Goal: Answer question/provide support: Share knowledge or assist other users

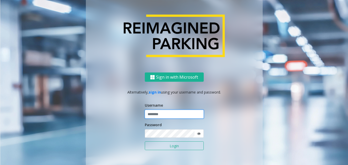
click at [158, 113] on input "text" at bounding box center [174, 113] width 59 height 9
click at [162, 114] on input "text" at bounding box center [174, 113] width 59 height 9
paste input "*******"
type input "*******"
click at [118, 133] on div "Sign in with Microsoft Alternatively, sign in using your username and password.…" at bounding box center [174, 122] width 177 height 101
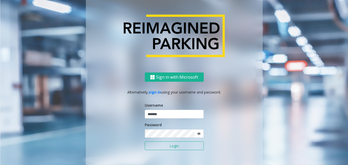
click at [197, 134] on icon at bounding box center [199, 134] width 4 height 4
click at [187, 148] on button "Login" at bounding box center [174, 145] width 59 height 9
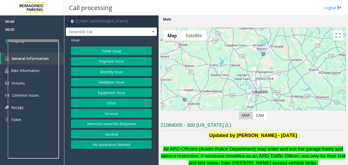
click at [120, 122] on button "Intercom Issue/No Response" at bounding box center [111, 123] width 81 height 9
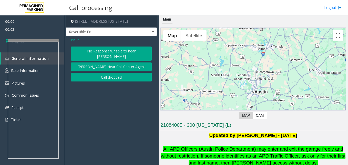
click at [108, 47] on button "No Response/Unable to hear [PERSON_NAME]" at bounding box center [111, 53] width 81 height 14
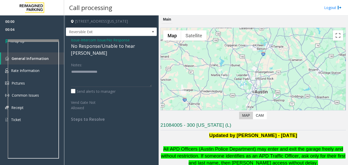
click at [97, 47] on div "No Response/Unable to hear [PERSON_NAME]" at bounding box center [111, 50] width 81 height 14
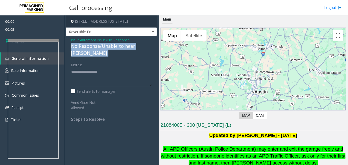
click at [97, 47] on div "No Response/Unable to hear [PERSON_NAME]" at bounding box center [111, 50] width 81 height 14
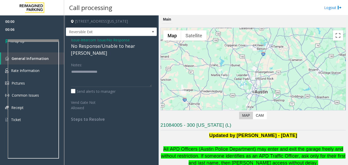
drag, startPoint x: 97, startPoint y: 47, endPoint x: 91, endPoint y: 40, distance: 9.8
click at [91, 40] on span "Intercom Issue/No Response" at bounding box center [105, 39] width 49 height 5
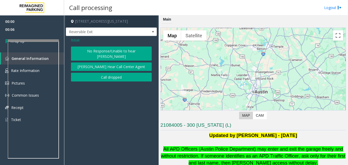
click at [77, 42] on span "Issue" at bounding box center [75, 39] width 9 height 5
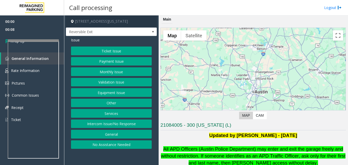
click at [112, 89] on button "Equipment Issue" at bounding box center [111, 92] width 81 height 9
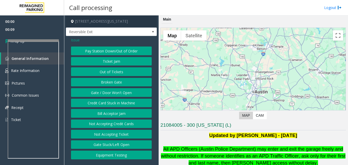
click at [123, 91] on button "Gate / Door Won't Open" at bounding box center [111, 92] width 81 height 9
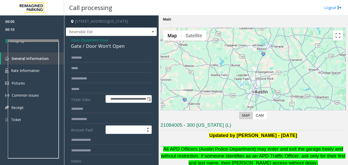
click at [95, 46] on div "Gate / Door Won't Open" at bounding box center [111, 46] width 81 height 7
drag, startPoint x: 95, startPoint y: 46, endPoint x: 137, endPoint y: 44, distance: 42.4
click at [137, 44] on div "Gate / Door Won't Open" at bounding box center [111, 46] width 81 height 7
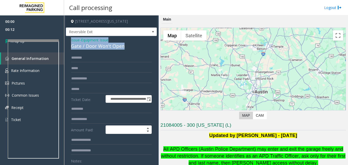
drag, startPoint x: 131, startPoint y: 47, endPoint x: 68, endPoint y: 40, distance: 62.7
click at [68, 40] on div "**********" at bounding box center [111, 166] width 91 height 260
copy div "Issue - Equipment Issue Gate / Door Won't Open"
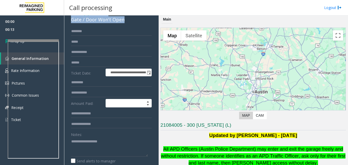
scroll to position [51, 0]
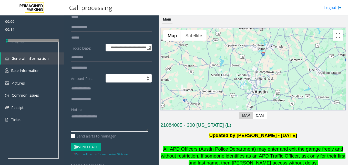
click at [84, 127] on textarea at bounding box center [109, 121] width 77 height 19
paste textarea "**********"
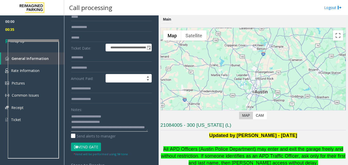
drag, startPoint x: 96, startPoint y: 127, endPoint x: 94, endPoint y: 124, distance: 3.9
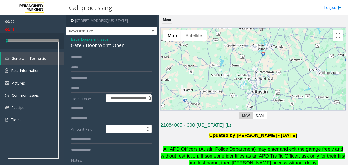
scroll to position [0, 0]
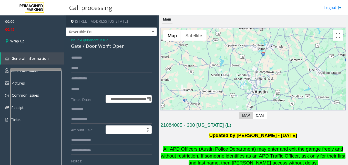
click at [38, 70] on div at bounding box center [35, 69] width 51 height 2
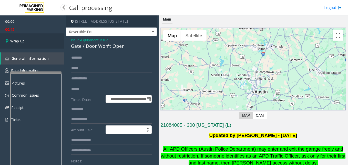
type textarea "**********"
click at [15, 41] on span "Wrap Up" at bounding box center [17, 40] width 14 height 5
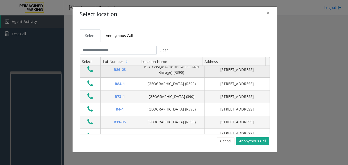
scroll to position [26, 0]
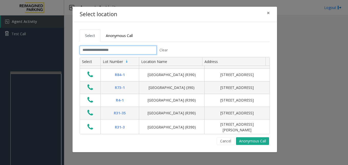
click at [97, 51] on input "text" at bounding box center [118, 50] width 77 height 9
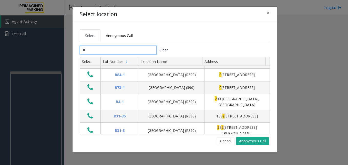
type input "***"
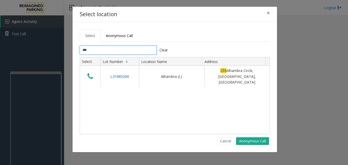
scroll to position [0, 0]
drag, startPoint x: 98, startPoint y: 48, endPoint x: 74, endPoint y: 51, distance: 25.0
click at [74, 51] on div "Select Anonymous Call *** Clear Select Lot Number Location Name Address L210832…" at bounding box center [175, 87] width 205 height 130
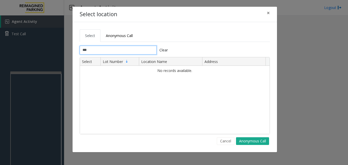
type input "***"
drag, startPoint x: 98, startPoint y: 52, endPoint x: 81, endPoint y: 50, distance: 16.7
click at [81, 50] on input "***" at bounding box center [118, 50] width 77 height 9
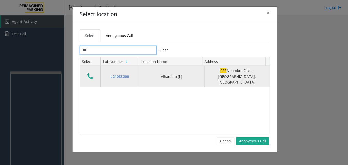
type input "***"
click at [90, 73] on icon "Data table" at bounding box center [90, 76] width 6 height 7
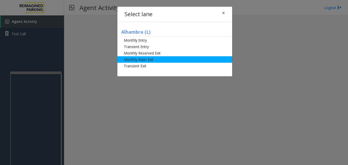
click at [147, 58] on li "Monthly Main Exit" at bounding box center [174, 59] width 115 height 6
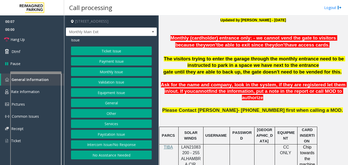
scroll to position [179, 0]
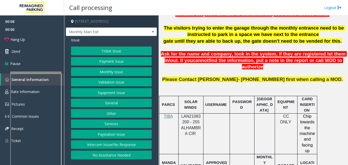
click at [190, 114] on span "LAN21083200 - 255 ALHAMBRA CIR" at bounding box center [191, 125] width 20 height 22
copy span "LAN21083200"
click at [105, 74] on button "Monthly Issue" at bounding box center [111, 71] width 81 height 9
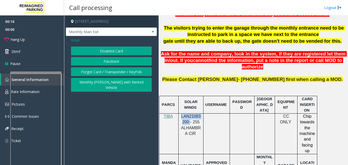
click at [112, 53] on button "Disabled Card" at bounding box center [111, 50] width 81 height 9
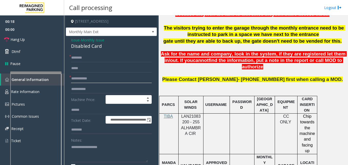
click at [72, 77] on input "text" at bounding box center [111, 78] width 81 height 9
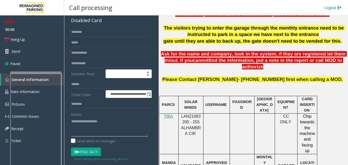
click at [72, 124] on textarea at bounding box center [109, 126] width 77 height 19
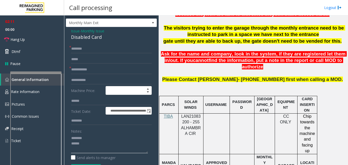
scroll to position [0, 0]
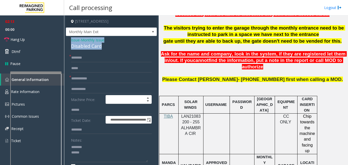
drag, startPoint x: 102, startPoint y: 47, endPoint x: 70, endPoint y: 40, distance: 32.2
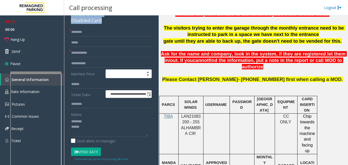
click at [87, 152] on button "Vend Gate" at bounding box center [86, 151] width 30 height 9
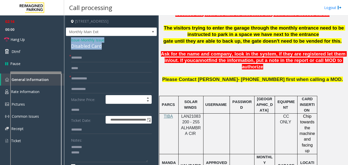
drag, startPoint x: 98, startPoint y: 48, endPoint x: 70, endPoint y: 40, distance: 29.9
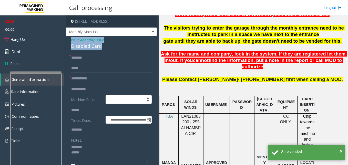
click at [86, 45] on div "Disabled Card" at bounding box center [111, 46] width 81 height 7
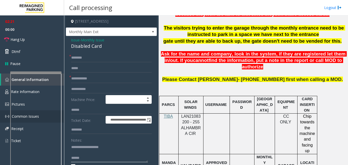
type textarea "**********"
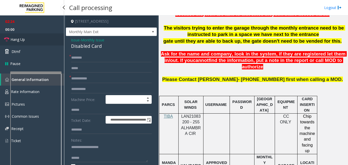
click at [20, 39] on span "Hang Up" at bounding box center [18, 39] width 14 height 5
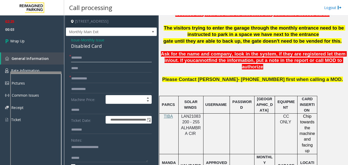
click at [97, 61] on input "text" at bounding box center [111, 57] width 81 height 9
type input "**********"
click at [84, 81] on input "text" at bounding box center [111, 78] width 81 height 9
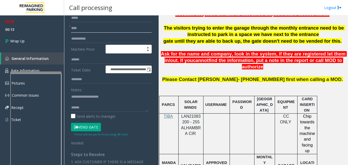
scroll to position [51, 0]
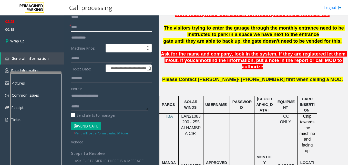
type input "****"
click at [84, 107] on textarea at bounding box center [109, 100] width 77 height 19
drag, startPoint x: 137, startPoint y: 105, endPoint x: 123, endPoint y: 112, distance: 15.8
click at [123, 112] on div "Send alerts to manager" at bounding box center [111, 114] width 81 height 5
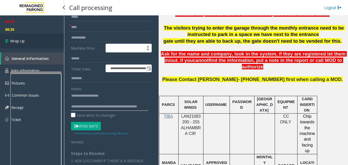
type textarea "**********"
click at [8, 41] on icon at bounding box center [7, 41] width 5 height 8
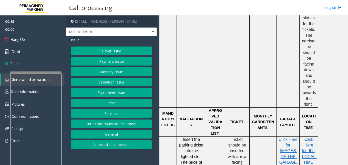
scroll to position [436, 0]
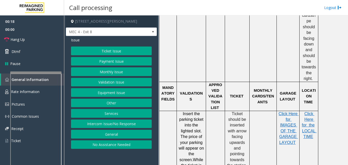
click at [114, 51] on button "Ticket Issue" at bounding box center [111, 50] width 81 height 9
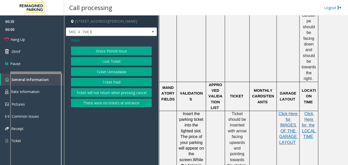
click at [121, 74] on button "Ticket Unreadable" at bounding box center [111, 71] width 81 height 9
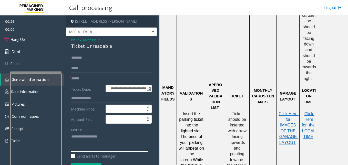
click at [80, 138] on textarea at bounding box center [109, 141] width 77 height 19
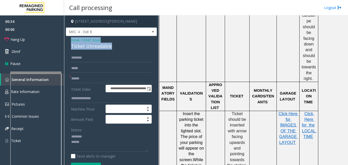
drag, startPoint x: 112, startPoint y: 45, endPoint x: 70, endPoint y: 42, distance: 42.2
click at [70, 42] on div "**********" at bounding box center [111, 164] width 91 height 256
drag, startPoint x: 70, startPoint y: 42, endPoint x: 78, endPoint y: 47, distance: 9.0
click at [78, 47] on div "Ticket Unreadable" at bounding box center [111, 46] width 81 height 7
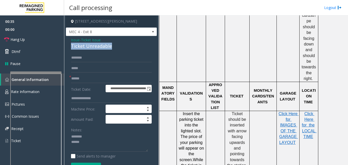
click at [78, 47] on div "Ticket Unreadable" at bounding box center [111, 46] width 81 height 7
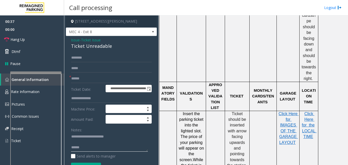
click at [88, 148] on textarea at bounding box center [109, 141] width 77 height 19
drag, startPoint x: 87, startPoint y: 149, endPoint x: 107, endPoint y: 149, distance: 19.7
click at [107, 149] on textarea at bounding box center [109, 141] width 77 height 19
click at [88, 164] on html "**********" at bounding box center [174, 82] width 348 height 165
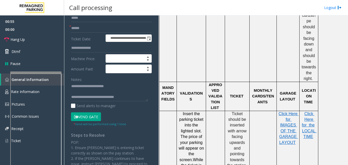
scroll to position [51, 0]
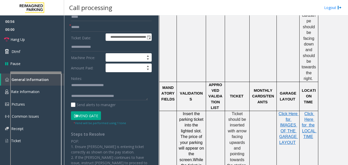
click at [85, 114] on button "Vend Gate" at bounding box center [86, 115] width 30 height 9
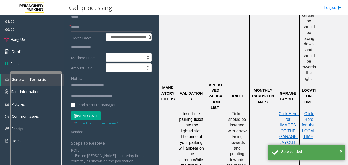
click at [108, 94] on textarea at bounding box center [109, 90] width 77 height 19
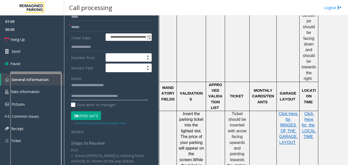
drag, startPoint x: 117, startPoint y: 95, endPoint x: 137, endPoint y: 97, distance: 19.9
click at [137, 97] on textarea at bounding box center [109, 90] width 77 height 19
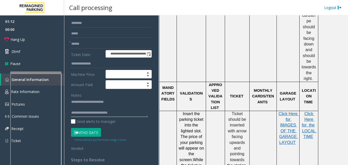
scroll to position [26, 0]
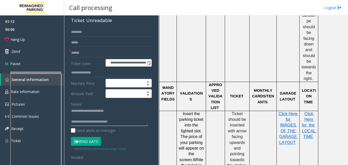
type textarea "**********"
paste input "********"
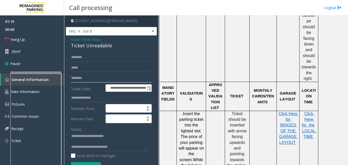
scroll to position [0, 0]
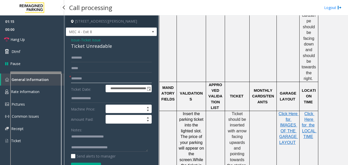
type input "********"
click at [33, 41] on link "Hang Up" at bounding box center [32, 39] width 64 height 12
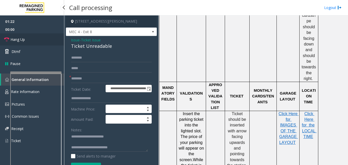
click at [33, 41] on link "Hang Up" at bounding box center [32, 39] width 64 height 12
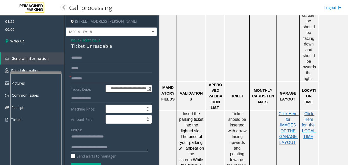
click at [33, 41] on link "Wrap Up" at bounding box center [32, 40] width 64 height 15
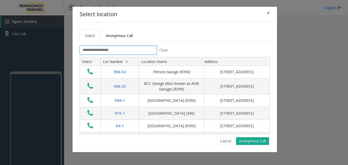
click at [105, 52] on input "text" at bounding box center [118, 50] width 77 height 9
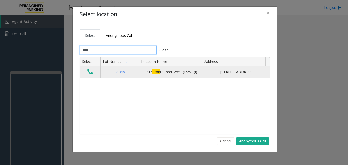
type input "****"
click at [82, 73] on td "Data table" at bounding box center [90, 72] width 21 height 12
click at [88, 74] on icon "Data table" at bounding box center [90, 71] width 6 height 7
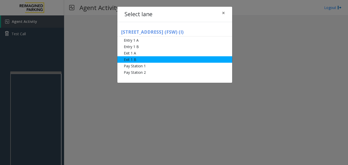
click at [142, 60] on li "Exit 1 B" at bounding box center [174, 59] width 115 height 6
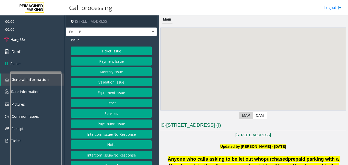
click at [115, 49] on button "Ticket Issue" at bounding box center [111, 50] width 81 height 9
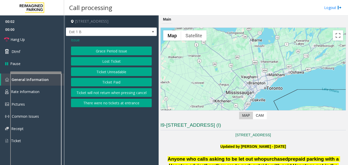
click at [111, 84] on button "Ticket Paid" at bounding box center [111, 82] width 81 height 9
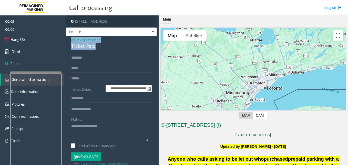
drag, startPoint x: 98, startPoint y: 48, endPoint x: 69, endPoint y: 40, distance: 30.6
click at [69, 40] on div "**********" at bounding box center [111, 158] width 91 height 245
click at [92, 134] on textarea at bounding box center [109, 131] width 77 height 19
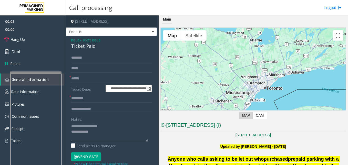
scroll to position [4, 0]
click at [72, 138] on textarea at bounding box center [109, 131] width 77 height 19
click at [105, 137] on textarea at bounding box center [109, 131] width 77 height 19
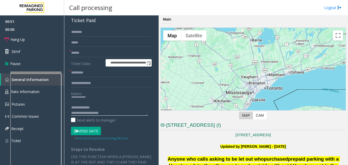
scroll to position [0, 0]
drag, startPoint x: 147, startPoint y: 115, endPoint x: 147, endPoint y: 138, distance: 23.1
click at [147, 115] on textarea at bounding box center [109, 105] width 77 height 19
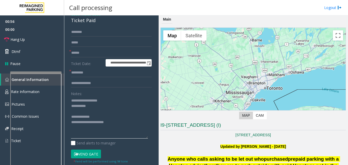
click at [91, 108] on textarea at bounding box center [109, 117] width 77 height 42
click at [102, 124] on textarea at bounding box center [109, 117] width 77 height 42
type textarea "**********"
click at [81, 73] on input "text" at bounding box center [111, 72] width 81 height 9
click at [83, 154] on button "Vend Gate" at bounding box center [86, 153] width 30 height 9
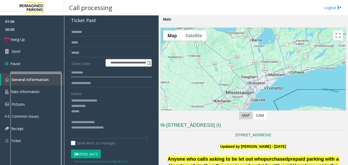
click at [82, 72] on input "text" at bounding box center [111, 72] width 81 height 9
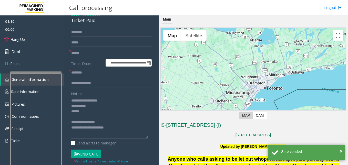
type input "*******"
click at [82, 54] on input "text" at bounding box center [111, 52] width 81 height 9
type input "**"
click at [31, 42] on link "Hang Up" at bounding box center [32, 39] width 64 height 12
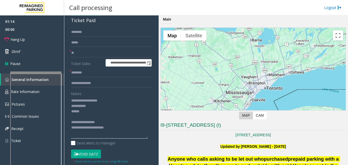
click at [102, 105] on textarea at bounding box center [109, 117] width 77 height 42
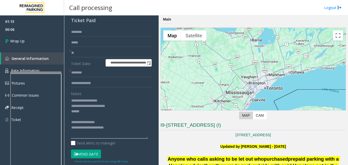
click at [93, 112] on textarea at bounding box center [109, 117] width 77 height 42
drag, startPoint x: 80, startPoint y: 118, endPoint x: 89, endPoint y: 117, distance: 8.5
click at [89, 117] on textarea at bounding box center [109, 117] width 77 height 42
drag, startPoint x: 87, startPoint y: 117, endPoint x: 71, endPoint y: 117, distance: 15.4
click at [71, 117] on textarea at bounding box center [109, 117] width 77 height 42
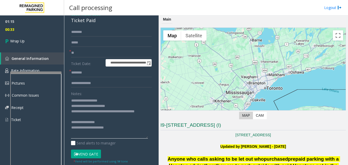
click at [95, 123] on textarea at bounding box center [109, 117] width 77 height 42
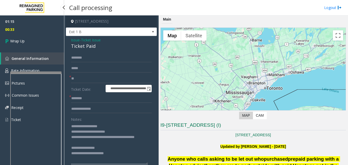
type textarea "**********"
click at [43, 49] on div "01:15 00:33 Wrap Up General Information Rate Information Pictures Common Issues…" at bounding box center [32, 72] width 64 height 114
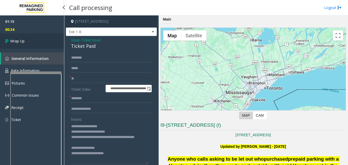
click at [37, 44] on link "Wrap Up" at bounding box center [32, 40] width 64 height 15
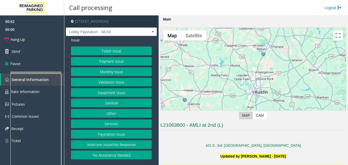
click at [139, 147] on button "Intercom Issue/No Response" at bounding box center [111, 144] width 81 height 9
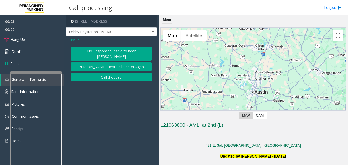
click at [112, 51] on button "No Response/Unable to hear [PERSON_NAME]" at bounding box center [111, 53] width 81 height 14
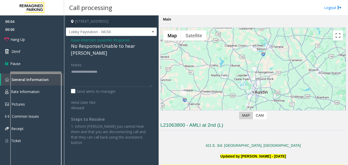
click at [107, 46] on div "No Response/Unable to hear [PERSON_NAME]" at bounding box center [111, 50] width 81 height 14
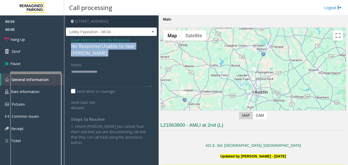
click at [107, 46] on div "No Response/Unable to hear [PERSON_NAME]" at bounding box center [111, 50] width 81 height 14
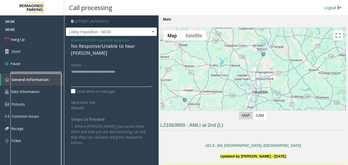
click at [103, 67] on textarea at bounding box center [111, 76] width 81 height 19
type textarea "**********"
click at [38, 34] on link "Hang Up" at bounding box center [32, 39] width 64 height 12
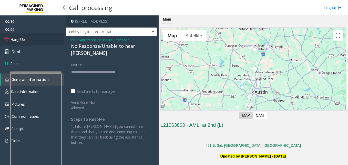
click at [38, 34] on link "Hang Up" at bounding box center [32, 39] width 64 height 12
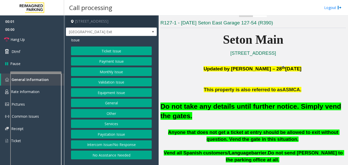
scroll to position [103, 0]
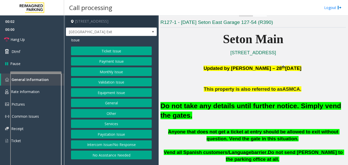
click at [96, 93] on button "Equipment Issue" at bounding box center [111, 92] width 81 height 9
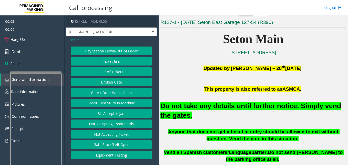
click at [97, 94] on button "Gate / Door Won't Open" at bounding box center [111, 92] width 81 height 9
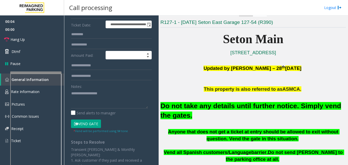
scroll to position [77, 0]
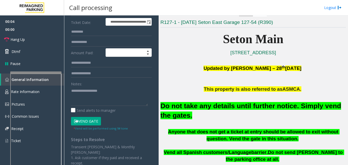
click at [85, 123] on button "Vend Gate" at bounding box center [86, 121] width 30 height 9
click at [177, 105] on font "Do not take any details until further notice. Simply vend the gates." at bounding box center [250, 110] width 181 height 17
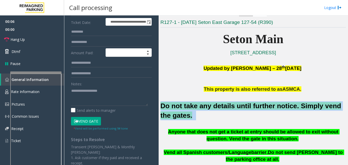
click at [177, 105] on font "Do not take any details until further notice. Simply vend the gates." at bounding box center [250, 110] width 181 height 17
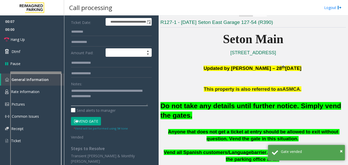
scroll to position [0, 0]
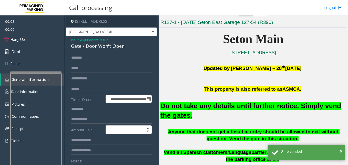
type textarea "**********"
click at [86, 39] on span "Equipment Issue" at bounding box center [94, 39] width 27 height 5
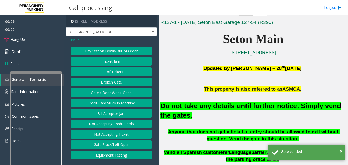
click at [77, 39] on span "Issue" at bounding box center [75, 39] width 9 height 5
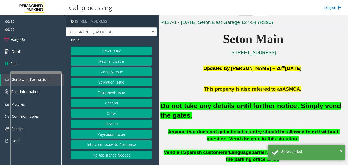
click at [92, 48] on button "Ticket Issue" at bounding box center [111, 50] width 81 height 9
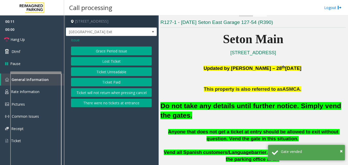
click at [98, 61] on button "Lost Ticket" at bounding box center [111, 61] width 81 height 9
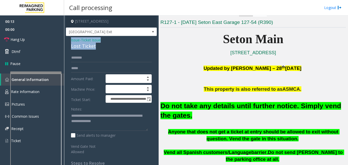
drag, startPoint x: 91, startPoint y: 45, endPoint x: 69, endPoint y: 41, distance: 22.2
click at [69, 41] on div "**********" at bounding box center [111, 125] width 91 height 179
drag, startPoint x: 72, startPoint y: 42, endPoint x: 68, endPoint y: 44, distance: 4.4
click at [68, 44] on div "**********" at bounding box center [111, 125] width 91 height 179
drag, startPoint x: 95, startPoint y: 47, endPoint x: 69, endPoint y: 37, distance: 27.8
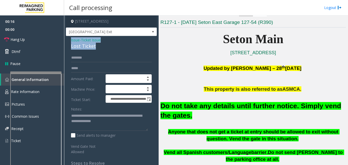
click at [69, 37] on div "**********" at bounding box center [111, 125] width 91 height 179
drag, startPoint x: 69, startPoint y: 37, endPoint x: 76, endPoint y: 41, distance: 8.2
copy div "Issue - Ticket Issue Lost Ticket"
click at [72, 115] on textarea at bounding box center [109, 121] width 77 height 19
click at [72, 117] on textarea at bounding box center [109, 121] width 77 height 19
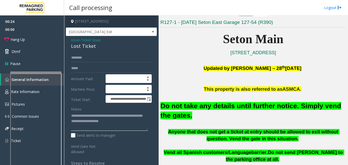
paste textarea "**********"
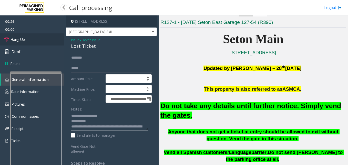
type textarea "**********"
click at [37, 35] on link "Hang Up" at bounding box center [32, 39] width 64 height 12
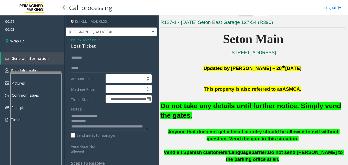
click at [31, 32] on span "00:03" at bounding box center [32, 29] width 64 height 8
click at [32, 36] on link "Wrap Up" at bounding box center [32, 40] width 64 height 15
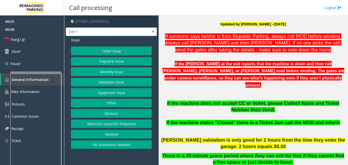
scroll to position [154, 0]
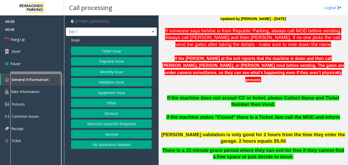
click at [131, 90] on button "Equipment Issue" at bounding box center [111, 92] width 81 height 9
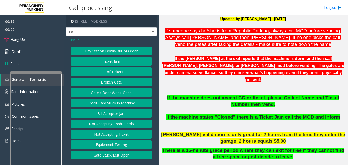
click at [111, 62] on button "Ticket Jam" at bounding box center [111, 61] width 81 height 9
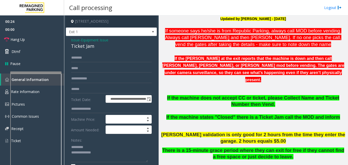
click at [79, 47] on div "Ticket Jam" at bounding box center [111, 46] width 81 height 7
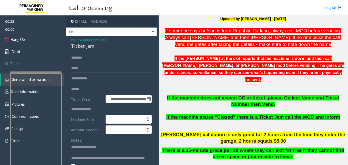
scroll to position [5, 0]
type textarea "**********"
click at [78, 58] on input "text" at bounding box center [111, 57] width 81 height 9
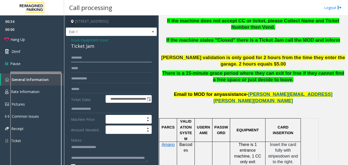
scroll to position [282, 0]
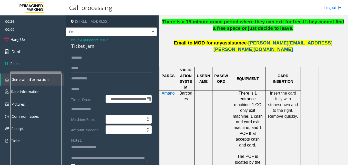
click at [104, 58] on input "text" at bounding box center [111, 57] width 81 height 9
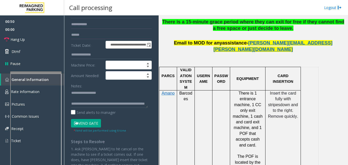
scroll to position [77, 0]
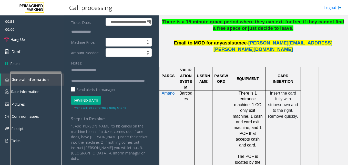
click at [80, 102] on button "Vend Gate" at bounding box center [86, 100] width 30 height 9
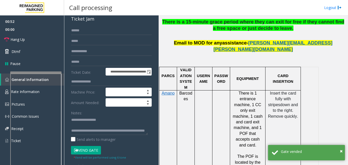
scroll to position [26, 0]
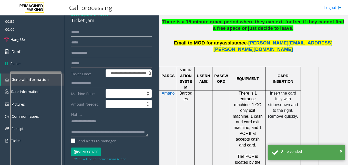
click at [89, 33] on input "******" at bounding box center [111, 32] width 81 height 9
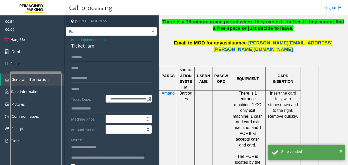
scroll to position [0, 0]
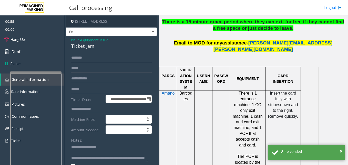
type input "********"
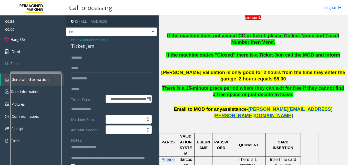
scroll to position [205, 0]
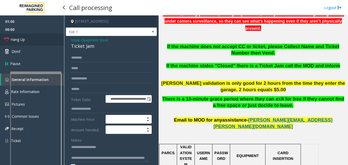
click at [30, 41] on link "Hang Up" at bounding box center [32, 39] width 64 height 12
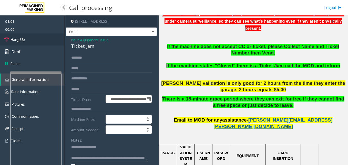
click at [30, 41] on link "Hang Up" at bounding box center [32, 39] width 64 height 12
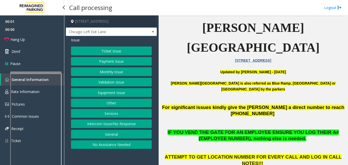
scroll to position [128, 0]
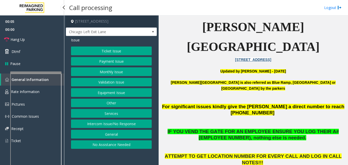
click at [103, 122] on button "Intercom Issue/No Response" at bounding box center [111, 123] width 81 height 9
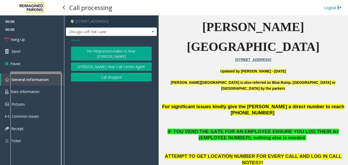
click at [75, 42] on span "Issue" at bounding box center [75, 39] width 9 height 5
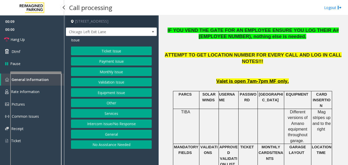
scroll to position [231, 0]
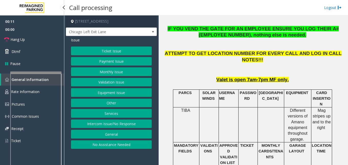
click at [119, 74] on button "Monthly Issue" at bounding box center [111, 71] width 81 height 9
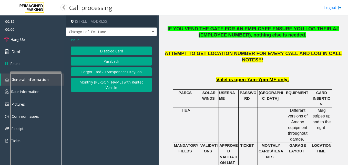
click at [114, 62] on button "Passback" at bounding box center [111, 61] width 81 height 9
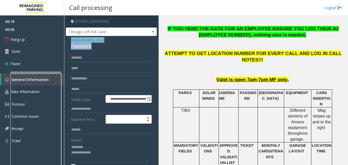
drag, startPoint x: 71, startPoint y: 42, endPoint x: 94, endPoint y: 48, distance: 23.4
click at [94, 48] on div "Issue - Monthly Issue Passback" at bounding box center [111, 43] width 81 height 12
drag, startPoint x: 94, startPoint y: 48, endPoint x: 86, endPoint y: 47, distance: 8.2
click at [86, 47] on div "Passback" at bounding box center [111, 46] width 81 height 7
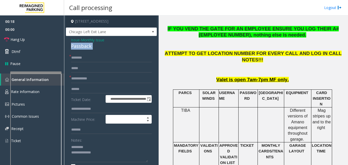
click at [86, 47] on div "Passback" at bounding box center [111, 46] width 81 height 7
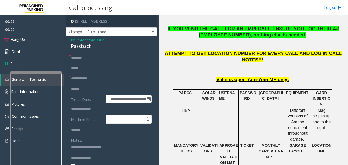
drag, startPoint x: 103, startPoint y: 147, endPoint x: 109, endPoint y: 149, distance: 6.8
click at [112, 150] on textarea at bounding box center [109, 152] width 77 height 19
click at [115, 145] on textarea at bounding box center [109, 152] width 77 height 19
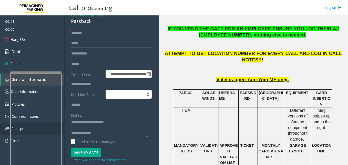
scroll to position [39, 0]
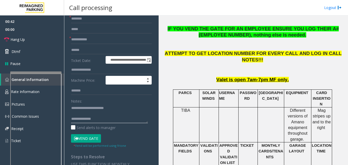
click at [132, 120] on textarea at bounding box center [109, 113] width 77 height 19
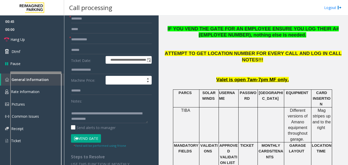
click at [88, 135] on button "Vend Gate" at bounding box center [86, 138] width 30 height 9
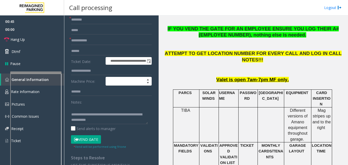
click at [88, 139] on button "Vend Gate" at bounding box center [86, 139] width 30 height 9
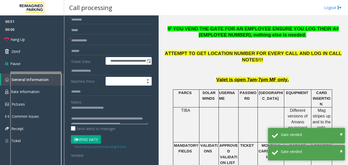
scroll to position [0, 0]
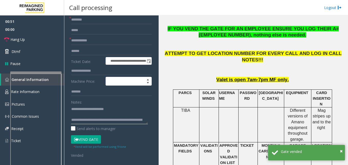
type textarea "**********"
click at [82, 42] on input "text" at bounding box center [111, 40] width 81 height 9
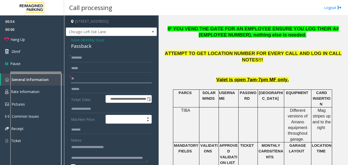
type input "**"
click at [108, 54] on input "text" at bounding box center [111, 57] width 81 height 9
type input "**"
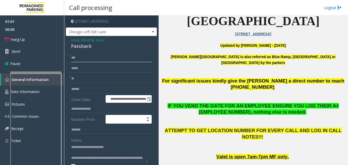
scroll to position [103, 0]
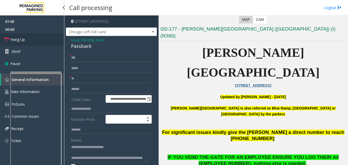
click at [21, 42] on link "Hang Up" at bounding box center [32, 39] width 64 height 12
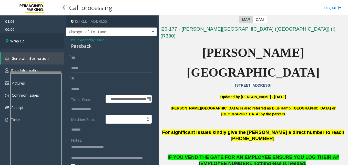
click at [21, 42] on span "Wrap Up" at bounding box center [17, 40] width 14 height 5
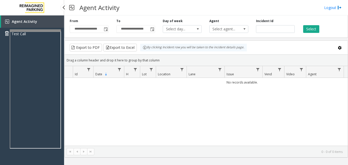
click at [47, 29] on div at bounding box center [35, 30] width 51 height 2
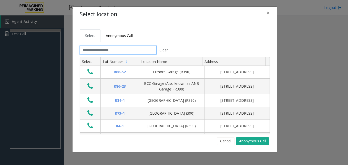
click at [107, 49] on input "text" at bounding box center [118, 50] width 77 height 9
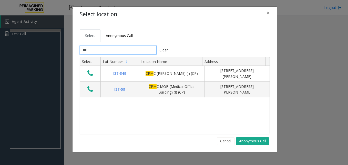
type input "***"
click at [265, 14] on button "×" at bounding box center [268, 13] width 10 height 13
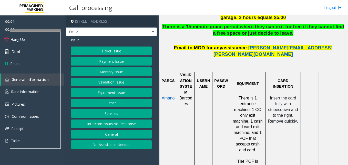
scroll to position [282, 0]
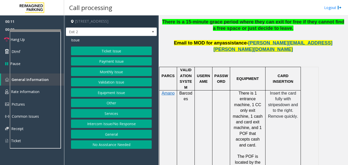
click at [116, 64] on button "Payment Issue" at bounding box center [111, 61] width 81 height 9
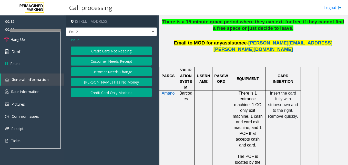
drag, startPoint x: 108, startPoint y: 52, endPoint x: 104, endPoint y: 52, distance: 4.1
click at [107, 52] on button "Credit Card Not Reading" at bounding box center [111, 50] width 81 height 9
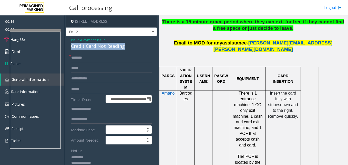
drag, startPoint x: 74, startPoint y: 45, endPoint x: 125, endPoint y: 50, distance: 50.7
click at [125, 50] on div "**********" at bounding box center [111, 166] width 91 height 260
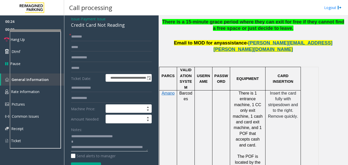
scroll to position [0, 0]
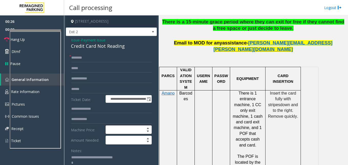
type textarea "**********"
click at [85, 87] on input "text" at bounding box center [111, 89] width 81 height 9
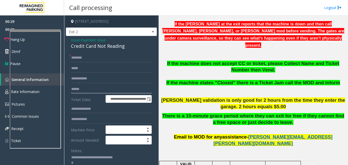
scroll to position [179, 0]
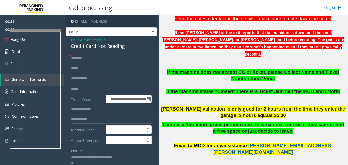
type input "*****"
click at [81, 63] on form "**********" at bounding box center [111, 125] width 81 height 144
click at [82, 59] on input "text" at bounding box center [111, 57] width 81 height 9
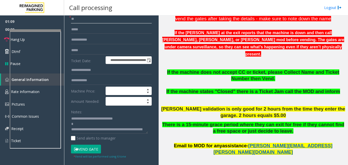
scroll to position [51, 0]
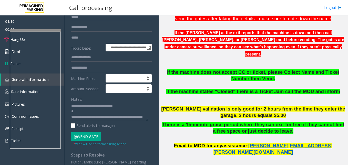
type input "**"
click at [89, 139] on button "Vend Gate" at bounding box center [86, 136] width 30 height 9
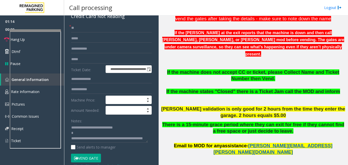
scroll to position [103, 0]
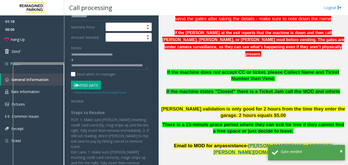
click at [41, 65] on div at bounding box center [38, 122] width 51 height 120
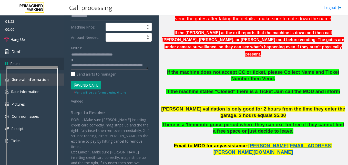
click at [31, 67] on div at bounding box center [31, 67] width 51 height 2
click at [26, 43] on link "Hang Up" at bounding box center [32, 39] width 64 height 12
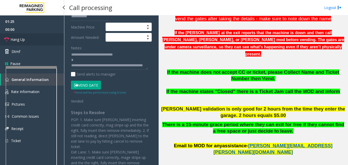
click at [26, 43] on link "Hang Up" at bounding box center [32, 39] width 64 height 12
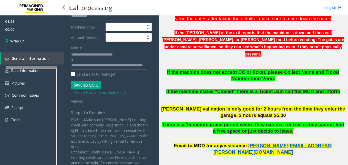
click at [26, 43] on link "Wrap Up" at bounding box center [32, 40] width 64 height 15
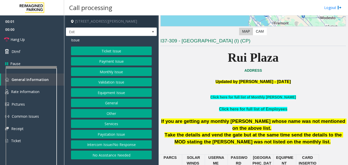
scroll to position [103, 0]
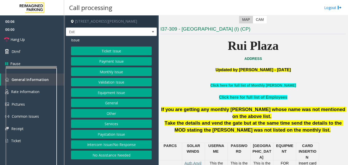
click at [116, 147] on button "Intercom Issue/No Response" at bounding box center [111, 144] width 81 height 9
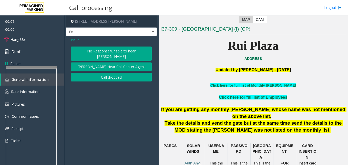
click at [94, 51] on button "No Response/Unable to hear [PERSON_NAME]" at bounding box center [111, 53] width 81 height 14
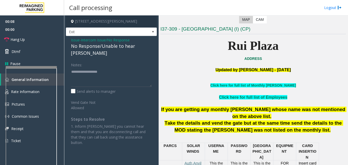
click at [88, 46] on div "No Response/Unable to hear [PERSON_NAME]" at bounding box center [111, 50] width 81 height 14
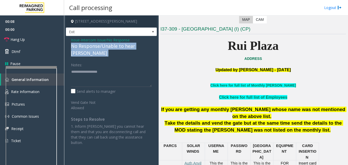
click at [88, 46] on div "No Response/Unable to hear [PERSON_NAME]" at bounding box center [111, 50] width 81 height 14
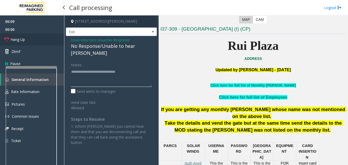
type textarea "**********"
click at [21, 37] on span "Hang Up" at bounding box center [18, 39] width 14 height 5
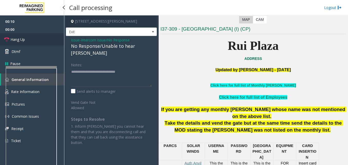
click at [21, 37] on span "Hang Up" at bounding box center [18, 39] width 14 height 5
click at [43, 46] on link "Dtmf" at bounding box center [32, 51] width 64 height 12
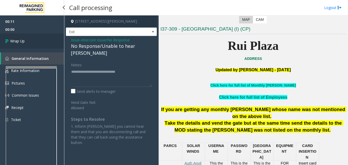
click at [43, 46] on link "Wrap Up" at bounding box center [32, 40] width 64 height 15
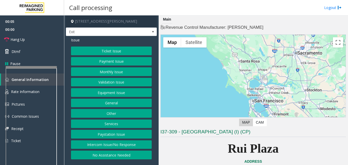
click at [119, 146] on button "Intercom Issue/No Response" at bounding box center [111, 144] width 81 height 9
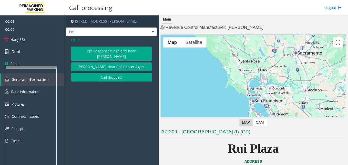
click at [121, 49] on button "No Response/Unable to hear [PERSON_NAME]" at bounding box center [111, 53] width 81 height 14
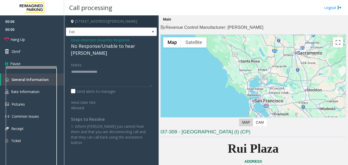
click at [111, 49] on div "No Response/Unable to hear [PERSON_NAME]" at bounding box center [111, 50] width 81 height 14
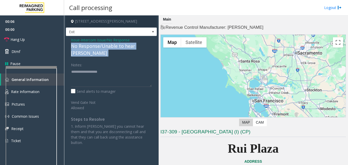
click at [111, 49] on div "No Response/Unable to hear [PERSON_NAME]" at bounding box center [111, 50] width 81 height 14
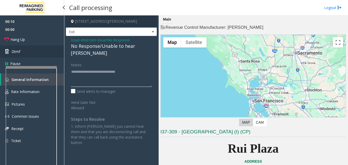
type textarea "**********"
click at [34, 46] on link "Dtmf" at bounding box center [32, 51] width 64 height 12
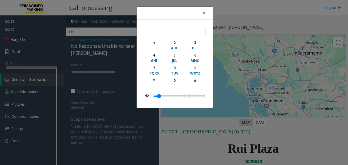
click at [36, 41] on div "× 1 2 ABC 3 DEF 4 GHI 5 JKL 6 MNO 7 PQRS 8 TUV 9 WXYZ * 0 #" at bounding box center [174, 82] width 348 height 165
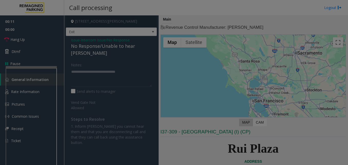
click at [36, 41] on div "× 1 2 ABC 3 DEF 4 GHI 5 JKL 6 MNO 7 PQRS 8 TUV 9 WXYZ * 0 #" at bounding box center [174, 82] width 348 height 165
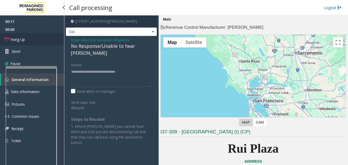
click at [36, 41] on link "Hang Up" at bounding box center [32, 39] width 64 height 12
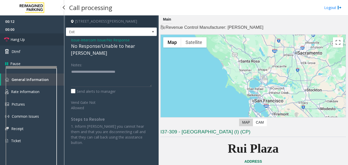
click at [37, 41] on link "Hang Up" at bounding box center [32, 39] width 64 height 12
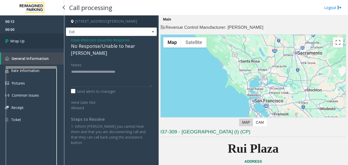
click at [37, 41] on link "Wrap Up" at bounding box center [32, 40] width 64 height 15
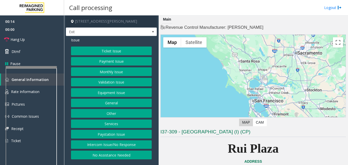
click at [111, 94] on button "Equipment Issue" at bounding box center [111, 92] width 81 height 9
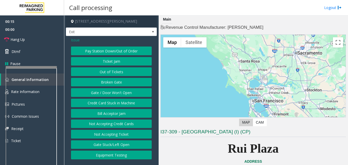
click at [115, 92] on button "Gate / Door Won't Open" at bounding box center [111, 92] width 81 height 9
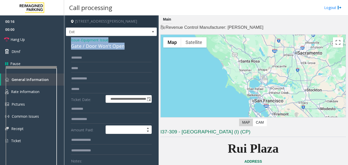
drag, startPoint x: 124, startPoint y: 47, endPoint x: 69, endPoint y: 40, distance: 55.6
click at [69, 40] on div "**********" at bounding box center [111, 168] width 91 height 265
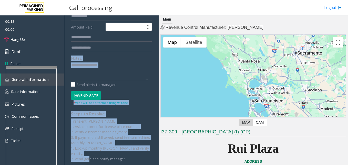
drag, startPoint x: 87, startPoint y: 152, endPoint x: 84, endPoint y: 77, distance: 74.2
click at [84, 77] on div "**********" at bounding box center [111, 72] width 88 height 243
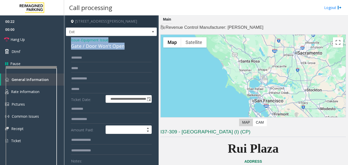
drag, startPoint x: 124, startPoint y: 49, endPoint x: 68, endPoint y: 41, distance: 57.0
click at [68, 41] on div "**********" at bounding box center [111, 168] width 91 height 265
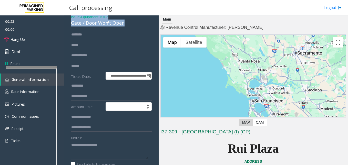
scroll to position [35, 0]
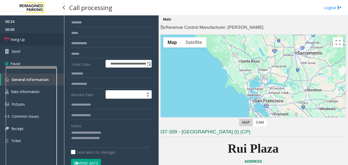
click at [28, 34] on link "Hang Up" at bounding box center [32, 39] width 64 height 12
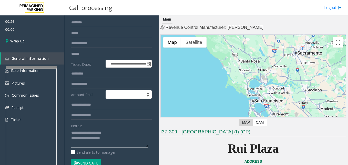
click at [124, 138] on textarea at bounding box center [109, 137] width 77 height 19
click at [90, 145] on textarea at bounding box center [109, 137] width 77 height 19
paste textarea "**********"
click at [98, 145] on textarea at bounding box center [109, 137] width 77 height 19
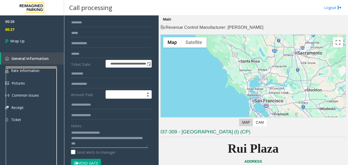
drag, startPoint x: 95, startPoint y: 146, endPoint x: 98, endPoint y: 146, distance: 3.3
click at [98, 146] on textarea at bounding box center [109, 137] width 77 height 19
paste textarea "**********"
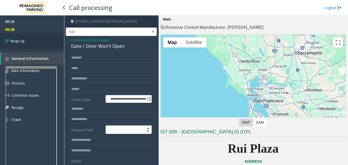
type textarea "**********"
click at [31, 35] on link "Wrap Up" at bounding box center [32, 40] width 64 height 15
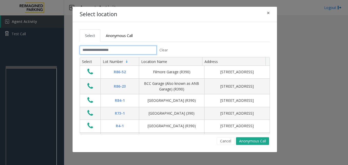
click at [110, 53] on input "text" at bounding box center [118, 50] width 77 height 9
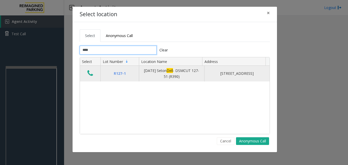
type input "****"
click at [88, 74] on icon "Data table" at bounding box center [90, 72] width 6 height 7
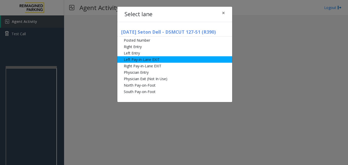
click at [150, 60] on li "Left Pay-in-Lane EXIT" at bounding box center [174, 59] width 115 height 6
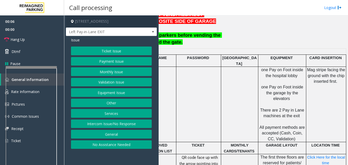
scroll to position [205, 122]
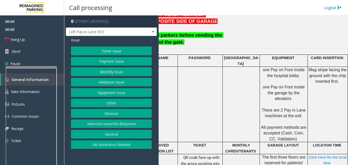
click at [104, 64] on button "Payment Issue" at bounding box center [111, 61] width 81 height 9
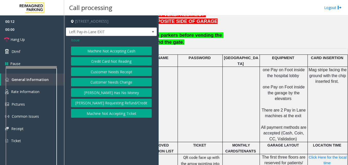
click at [115, 63] on button "Credit Card Not Reading" at bounding box center [111, 61] width 81 height 9
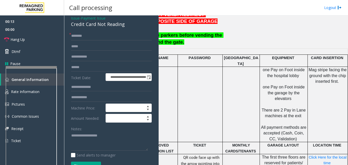
scroll to position [51, 0]
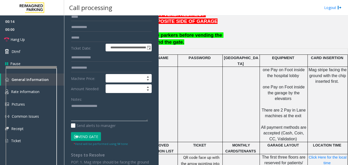
paste textarea "**********"
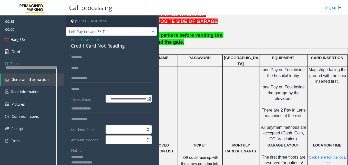
scroll to position [0, 0]
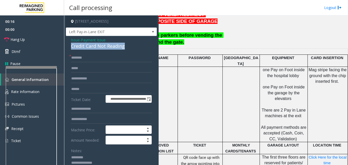
drag, startPoint x: 71, startPoint y: 44, endPoint x: 132, endPoint y: 50, distance: 61.6
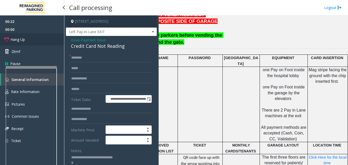
click at [29, 38] on link "Hang Up" at bounding box center [32, 39] width 64 height 12
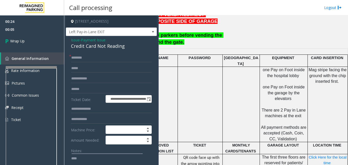
scroll to position [22, 0]
drag, startPoint x: 113, startPoint y: 163, endPoint x: 112, endPoint y: 167, distance: 4.7
click at [112, 164] on html "**********" at bounding box center [174, 82] width 348 height 165
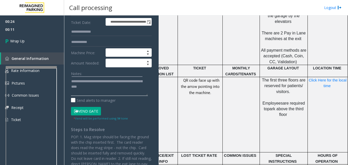
scroll to position [0, 0]
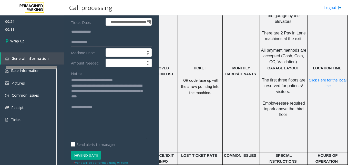
drag, startPoint x: 147, startPoint y: 94, endPoint x: 105, endPoint y: 116, distance: 47.5
click at [148, 140] on div "**********" at bounding box center [111, 138] width 88 height 325
drag, startPoint x: 79, startPoint y: 88, endPoint x: 119, endPoint y: 99, distance: 41.0
click at [110, 97] on div "**********" at bounding box center [111, 139] width 88 height 327
drag, startPoint x: 118, startPoint y: 99, endPoint x: 71, endPoint y: 87, distance: 48.3
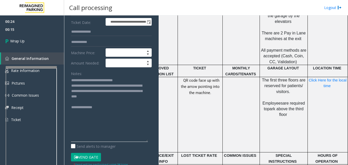
click at [71, 87] on textarea at bounding box center [109, 108] width 77 height 65
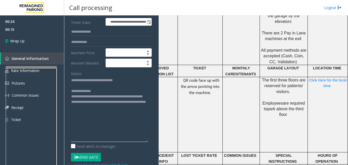
click at [108, 112] on textarea at bounding box center [109, 108] width 77 height 65
drag, startPoint x: 97, startPoint y: 104, endPoint x: 114, endPoint y: 97, distance: 17.7
click at [114, 97] on textarea at bounding box center [109, 108] width 77 height 65
click at [106, 102] on textarea at bounding box center [109, 108] width 77 height 65
drag, startPoint x: 108, startPoint y: 102, endPoint x: 88, endPoint y: 102, distance: 19.2
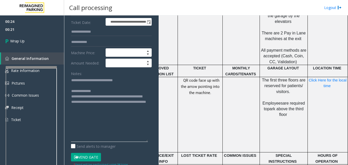
click at [88, 102] on textarea at bounding box center [109, 108] width 77 height 65
type textarea "**********"
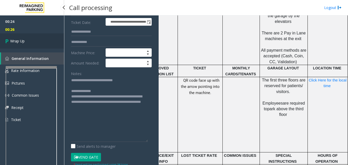
click at [43, 38] on link "Wrap Up" at bounding box center [32, 40] width 64 height 15
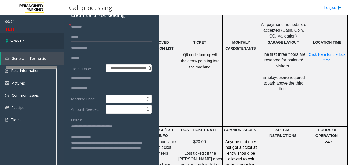
scroll to position [26, 0]
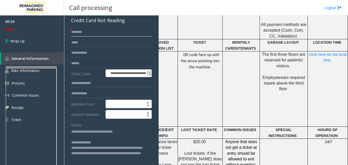
click at [75, 31] on input "text" at bounding box center [111, 32] width 81 height 9
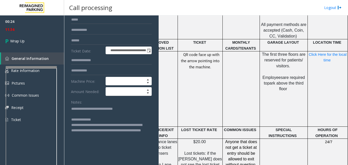
scroll to position [77, 0]
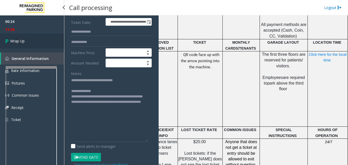
type input "**"
click at [26, 43] on link "Wrap Up" at bounding box center [32, 40] width 64 height 15
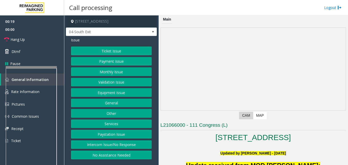
click at [103, 145] on button "Intercom Issue/No Response" at bounding box center [111, 144] width 81 height 9
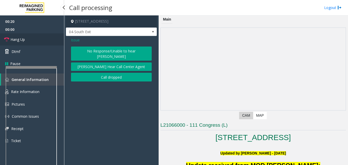
click at [33, 39] on link "Hang Up" at bounding box center [32, 39] width 64 height 12
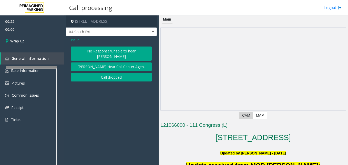
click at [87, 48] on button "No Response/Unable to hear [PERSON_NAME]" at bounding box center [111, 53] width 81 height 14
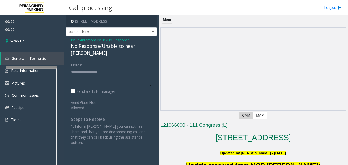
click at [88, 45] on div "No Response/Unable to hear [PERSON_NAME]" at bounding box center [111, 50] width 81 height 14
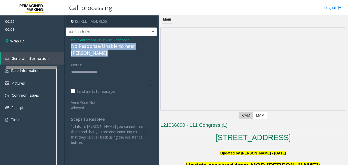
click at [88, 45] on div "No Response/Unable to hear [PERSON_NAME]" at bounding box center [111, 50] width 81 height 14
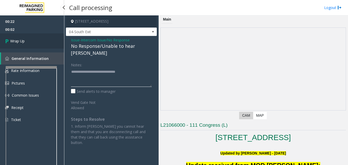
type textarea "**********"
click at [36, 38] on link "Wrap Up" at bounding box center [32, 40] width 64 height 15
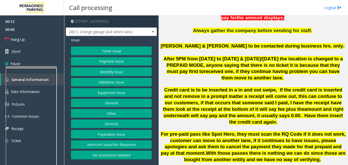
scroll to position [308, 0]
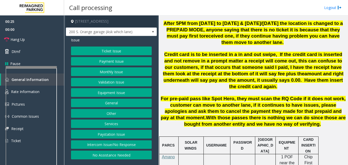
click at [124, 51] on button "Ticket Issue" at bounding box center [111, 50] width 81 height 9
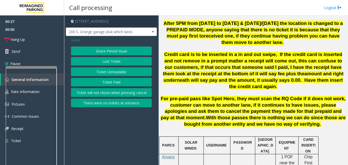
click at [78, 39] on span "Issue" at bounding box center [75, 39] width 9 height 5
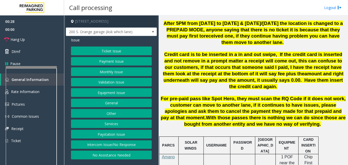
click at [101, 90] on button "Equipment Issue" at bounding box center [111, 92] width 81 height 9
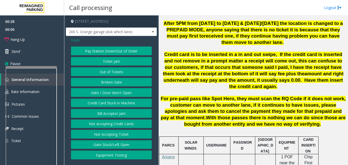
click at [101, 93] on button "Gate / Door Won't Open" at bounding box center [111, 92] width 81 height 9
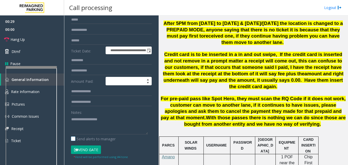
scroll to position [77, 0]
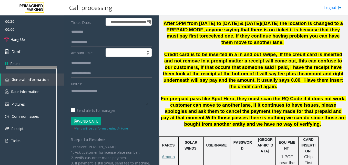
paste textarea "**********"
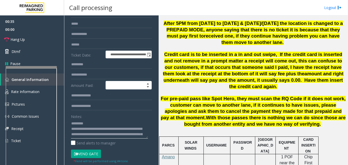
scroll to position [0, 0]
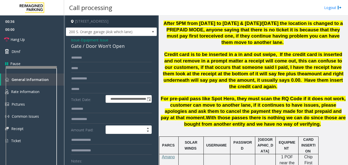
click at [79, 47] on div "Gate / Door Won't Open" at bounding box center [111, 46] width 81 height 7
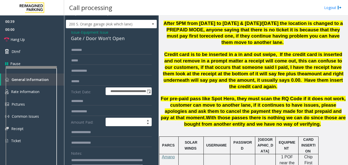
scroll to position [22, 0]
type textarea "**********"
click at [43, 40] on link "Hang Up" at bounding box center [32, 39] width 64 height 12
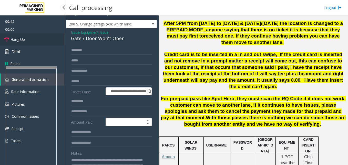
click at [43, 40] on link "Hang Up" at bounding box center [32, 39] width 64 height 12
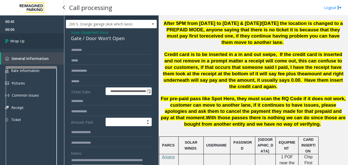
click at [43, 40] on link "Wrap Up" at bounding box center [32, 40] width 64 height 15
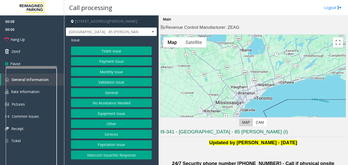
click at [134, 80] on button "Validation Issue" at bounding box center [111, 82] width 81 height 9
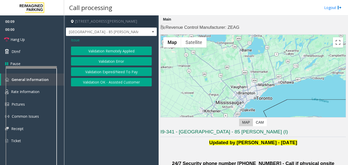
click at [113, 64] on button "Validation Error" at bounding box center [111, 61] width 81 height 9
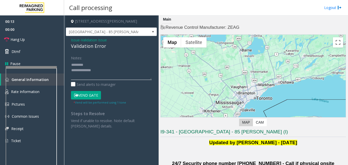
type textarea "**********"
click at [87, 39] on span "Validation Issue" at bounding box center [94, 39] width 26 height 5
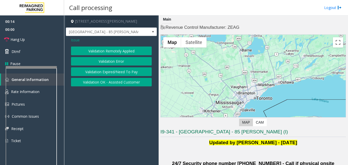
click at [80, 41] on div "Issue" at bounding box center [111, 39] width 81 height 5
click at [79, 39] on span "Issue" at bounding box center [75, 39] width 9 height 5
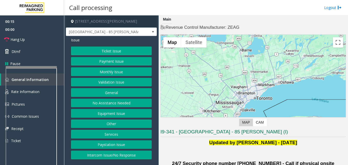
click at [116, 73] on button "Monthly Issue" at bounding box center [111, 71] width 81 height 9
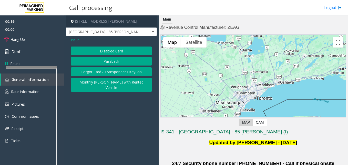
click at [101, 53] on button "Disabled Card" at bounding box center [111, 50] width 81 height 9
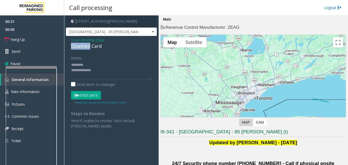
drag, startPoint x: 71, startPoint y: 46, endPoint x: 90, endPoint y: 46, distance: 19.2
click at [90, 46] on div "Issue - Monthly Issue Disabled Card Notes: Send alerts to manager Vend Gate * V…" at bounding box center [111, 85] width 91 height 98
drag, startPoint x: 91, startPoint y: 64, endPoint x: 112, endPoint y: 63, distance: 21.6
click at [112, 63] on textarea at bounding box center [111, 70] width 81 height 19
click at [98, 70] on textarea at bounding box center [111, 70] width 81 height 19
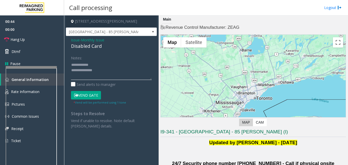
paste textarea "**********"
type textarea "**********"
